Goal: Transaction & Acquisition: Purchase product/service

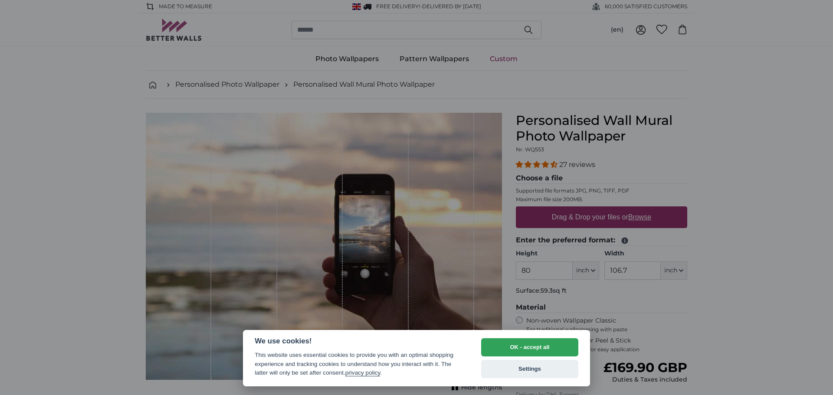
click at [818, 153] on div at bounding box center [416, 197] width 833 height 395
click at [514, 351] on button "OK - accept all" at bounding box center [529, 347] width 97 height 18
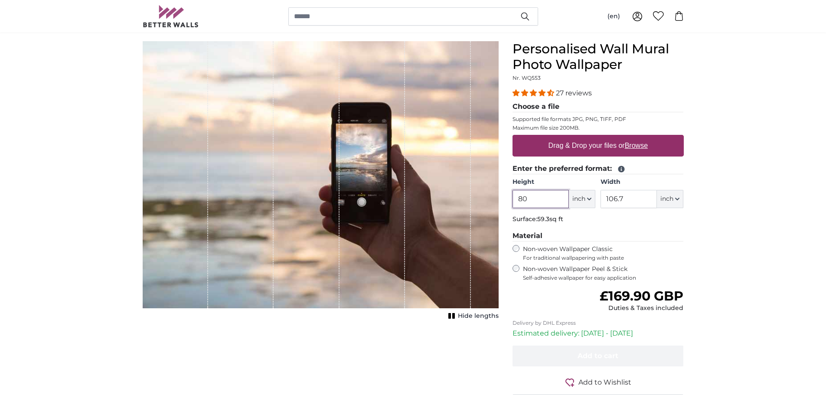
scroll to position [87, 0]
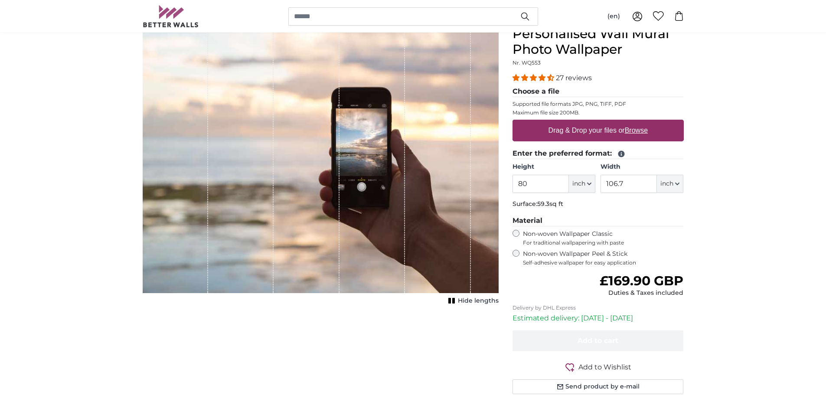
click at [520, 252] on div "Non-woven Wallpaper Peel & Stick Self-adhesive wallpaper for easy application" at bounding box center [598, 258] width 171 height 16
click at [577, 188] on span "inch" at bounding box center [578, 184] width 13 height 9
click at [577, 189] on button "inch" at bounding box center [582, 184] width 26 height 18
click at [402, 181] on div "1 of 1" at bounding box center [372, 159] width 65 height 267
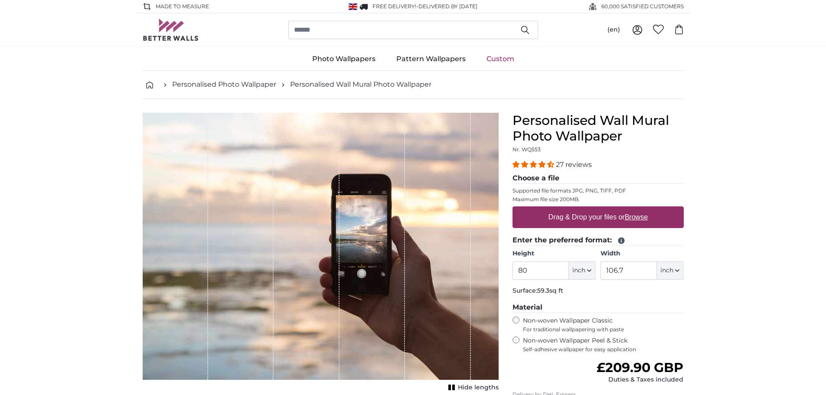
click at [630, 219] on u "Browse" at bounding box center [636, 216] width 23 height 7
click at [630, 209] on input "Drag & Drop your files or Browse" at bounding box center [598, 207] width 171 height 3
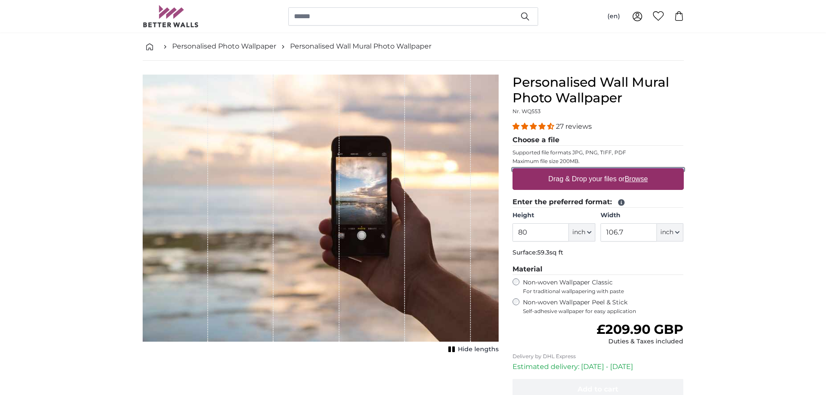
scroll to position [87, 0]
